Goal: Task Accomplishment & Management: Use online tool/utility

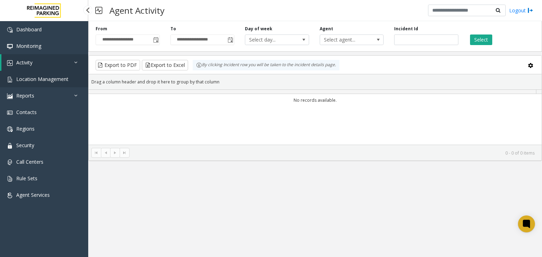
click at [32, 78] on span "Location Management" at bounding box center [42, 79] width 52 height 7
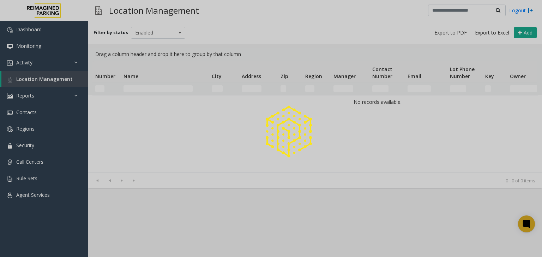
click at [144, 88] on div at bounding box center [271, 128] width 542 height 257
click at [141, 91] on div at bounding box center [271, 128] width 542 height 257
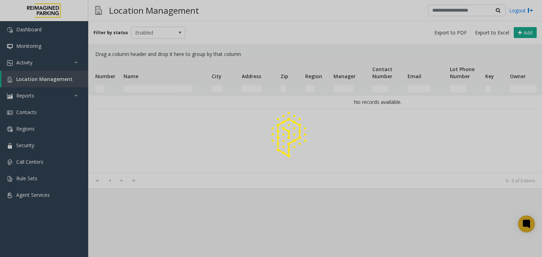
click at [141, 92] on div at bounding box center [271, 128] width 542 height 257
click at [141, 90] on div at bounding box center [271, 128] width 542 height 257
click at [140, 89] on div at bounding box center [271, 128] width 542 height 257
click at [139, 90] on div at bounding box center [271, 128] width 542 height 257
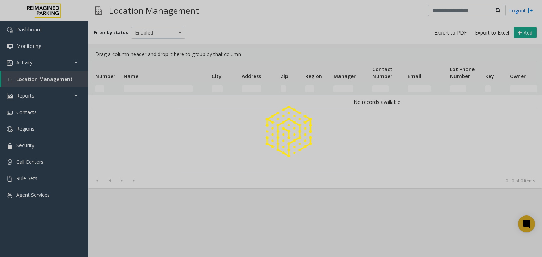
click at [139, 90] on div at bounding box center [271, 128] width 542 height 257
click at [135, 98] on div at bounding box center [271, 128] width 542 height 257
click at [134, 94] on div at bounding box center [271, 128] width 542 height 257
